Goal: Find specific page/section: Find specific page/section

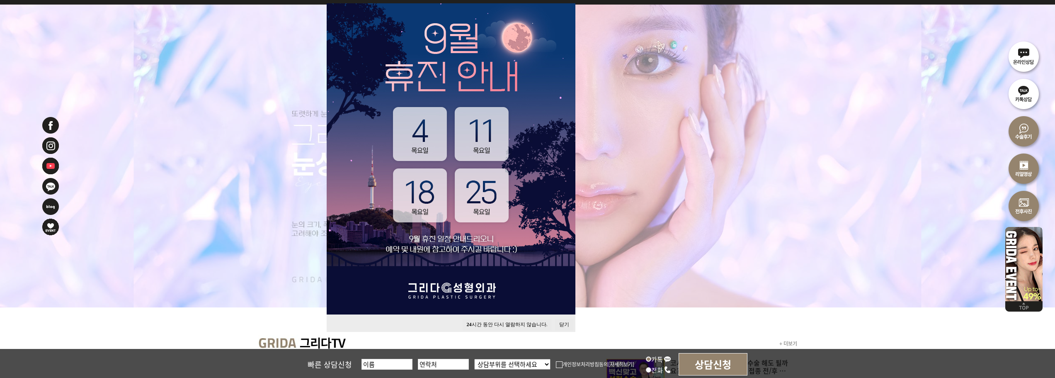
scroll to position [124, 0]
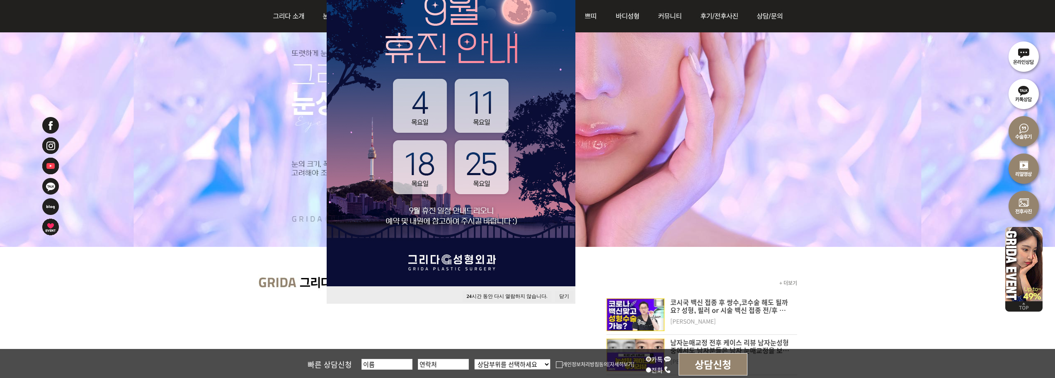
click at [560, 297] on button "닫기" at bounding box center [564, 296] width 18 height 11
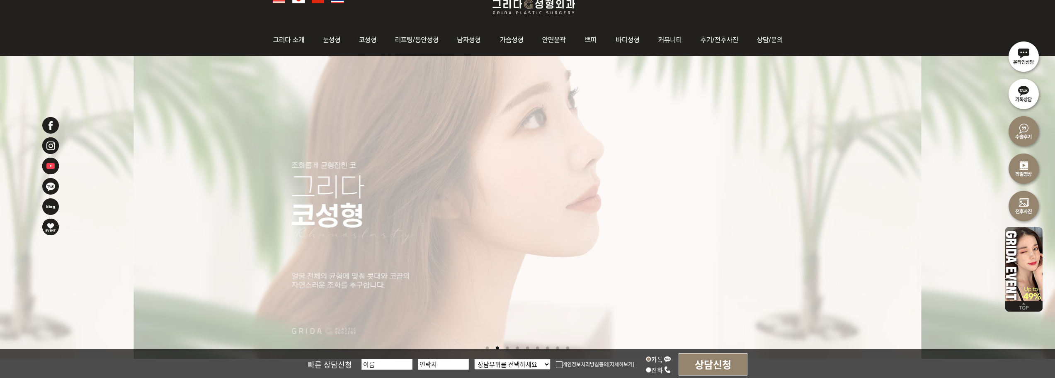
scroll to position [0, 0]
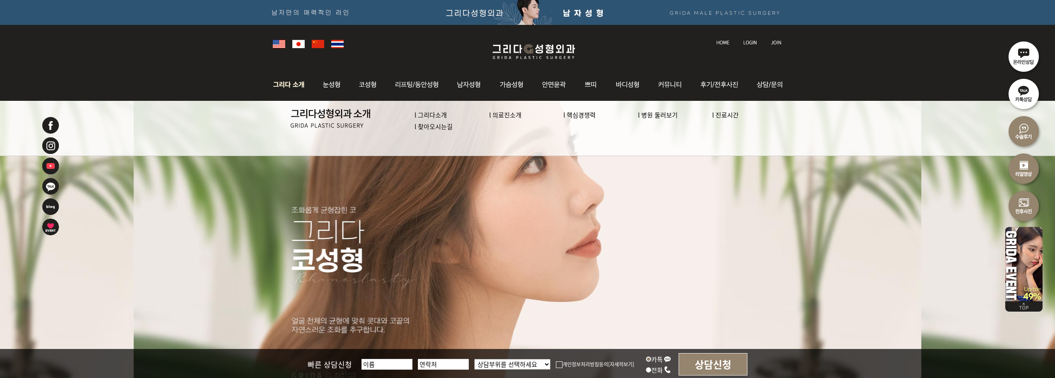
click at [506, 115] on link "l 의료진소개" at bounding box center [505, 114] width 32 height 9
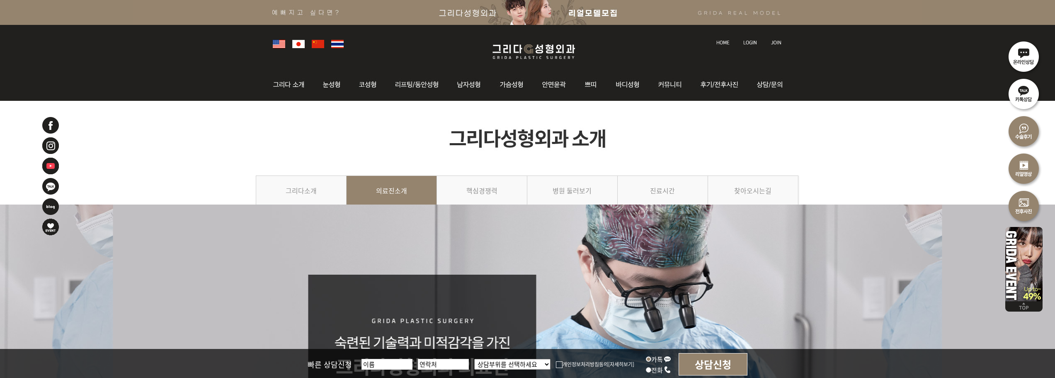
click at [535, 50] on img at bounding box center [533, 51] width 99 height 19
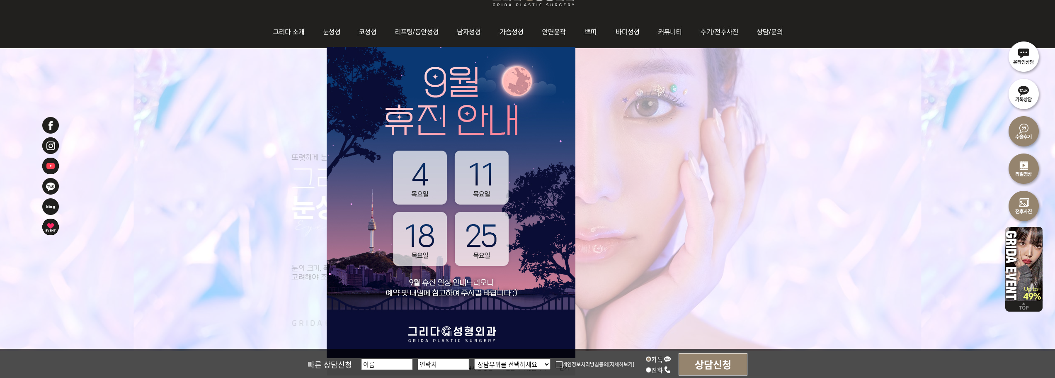
scroll to position [83, 0]
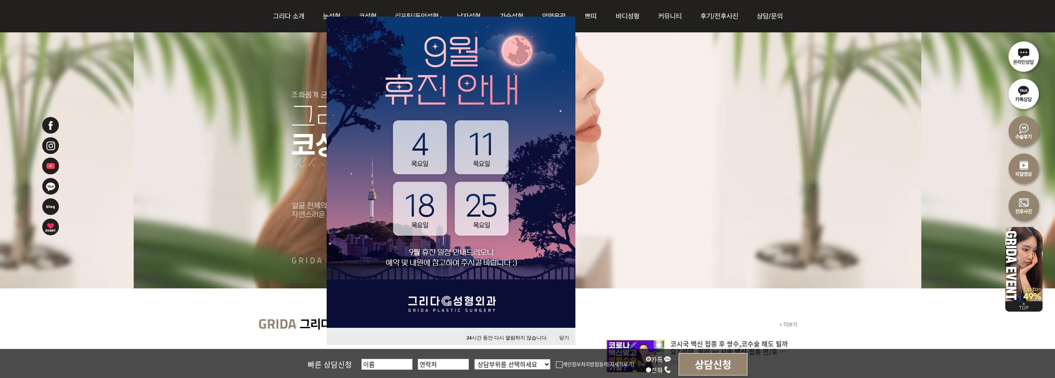
click at [569, 339] on button "닫기" at bounding box center [564, 337] width 18 height 11
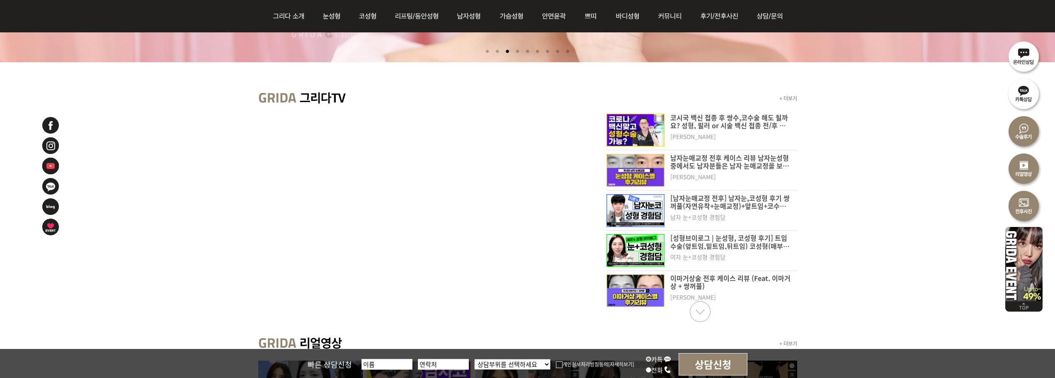
scroll to position [343, 0]
